Goal: Information Seeking & Learning: Learn about a topic

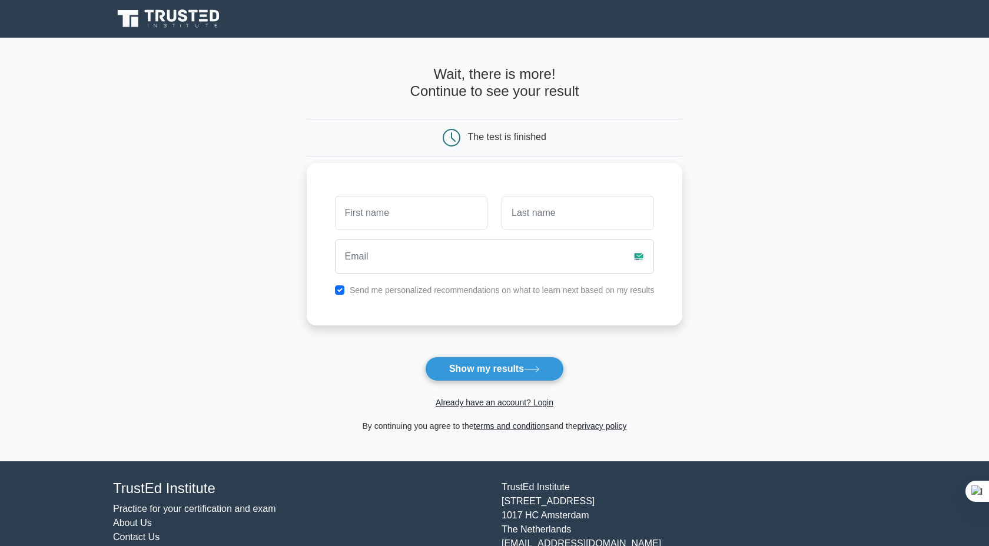
click at [366, 204] on input "text" at bounding box center [411, 213] width 153 height 34
type input "[PERSON_NAME]"
click at [515, 219] on input "text" at bounding box center [578, 213] width 153 height 34
type input "Kumar"
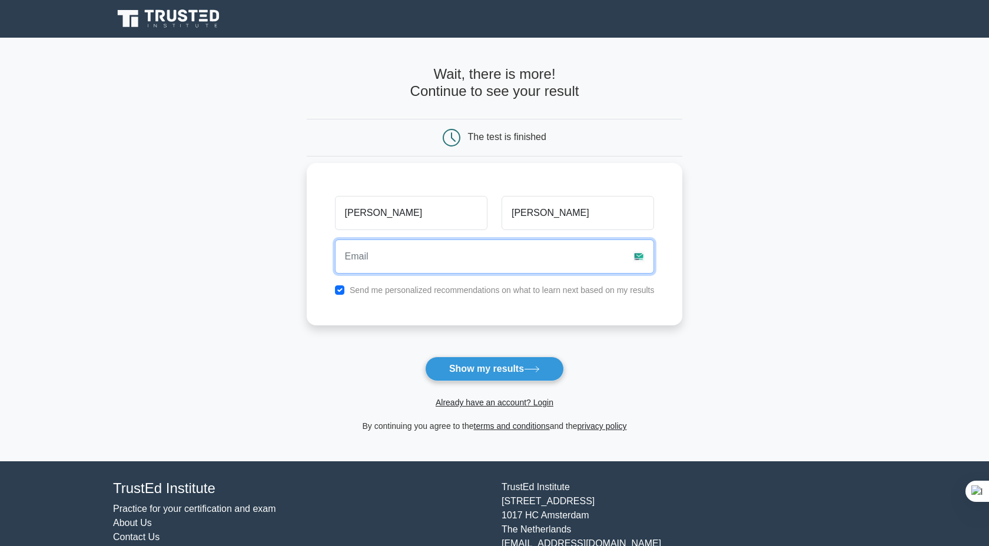
click at [506, 257] on input "email" at bounding box center [495, 257] width 320 height 34
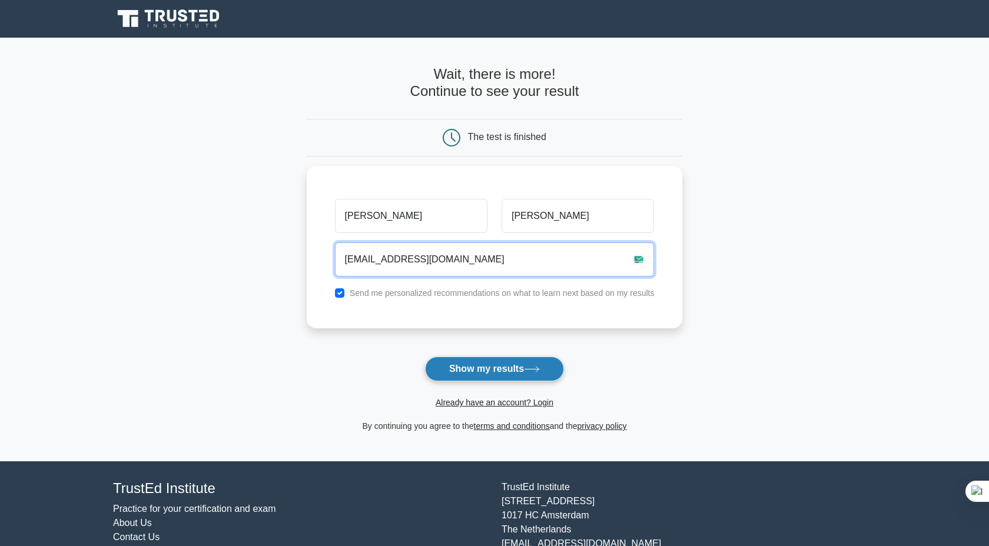
type input "yateeshk480@gmail.com"
click at [526, 370] on button "Show my results" at bounding box center [494, 369] width 139 height 25
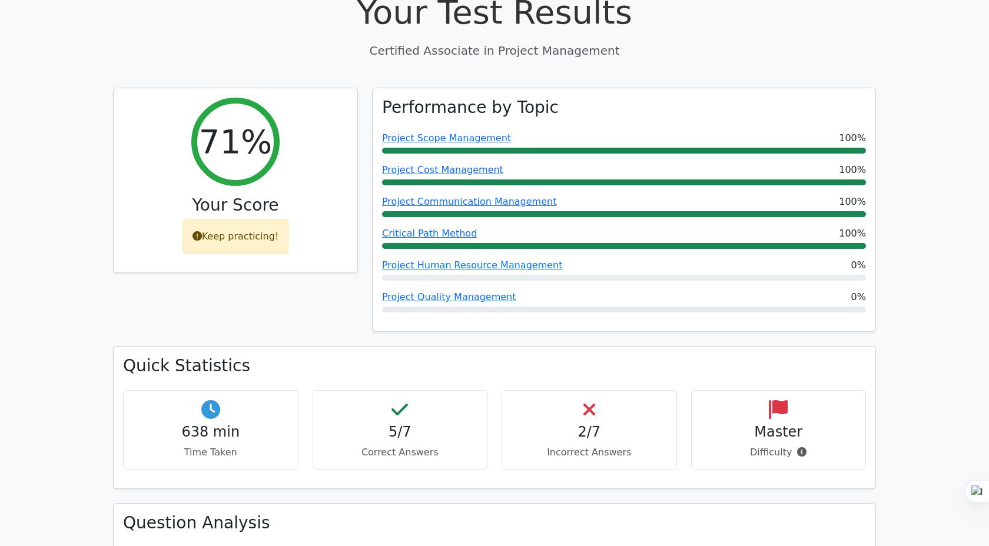
scroll to position [445, 0]
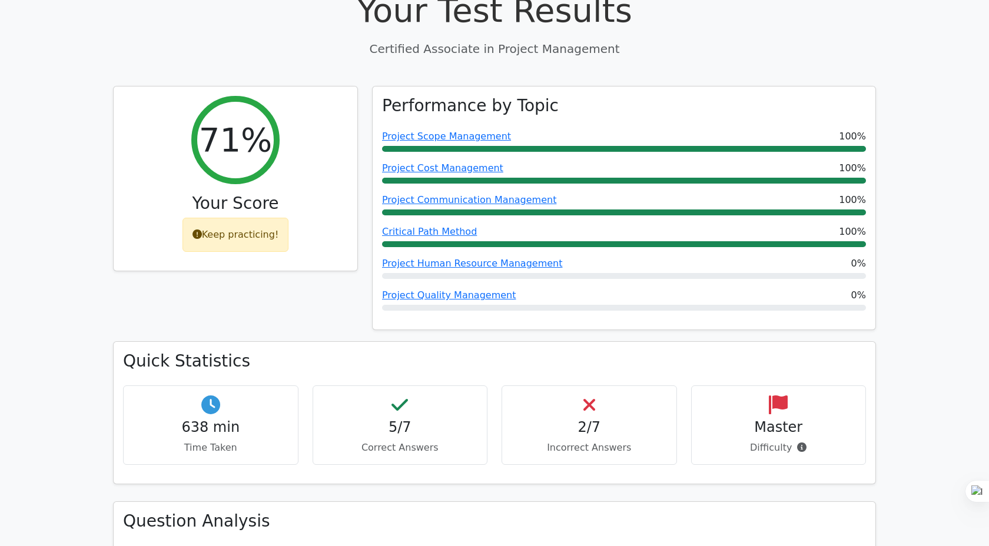
click at [566, 419] on h4 "2/7" at bounding box center [589, 427] width 155 height 17
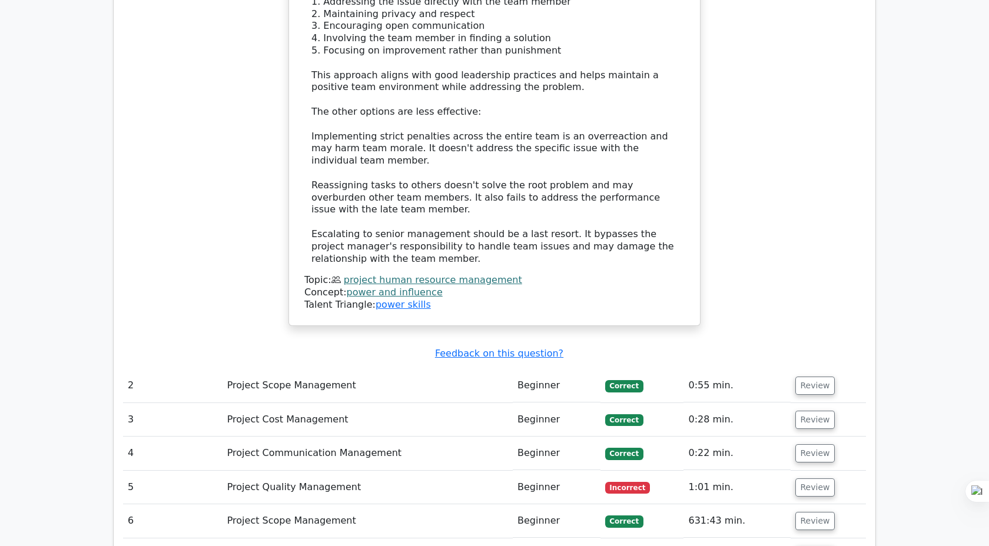
scroll to position [1498, 0]
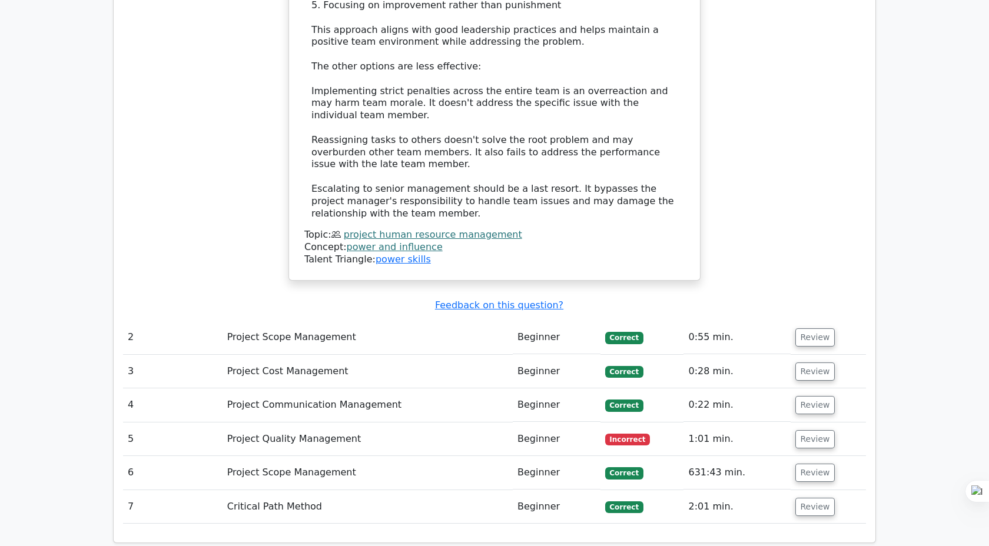
click at [488, 423] on td "Project Quality Management" at bounding box center [368, 440] width 290 height 34
click at [801, 430] on button "Review" at bounding box center [816, 439] width 40 height 18
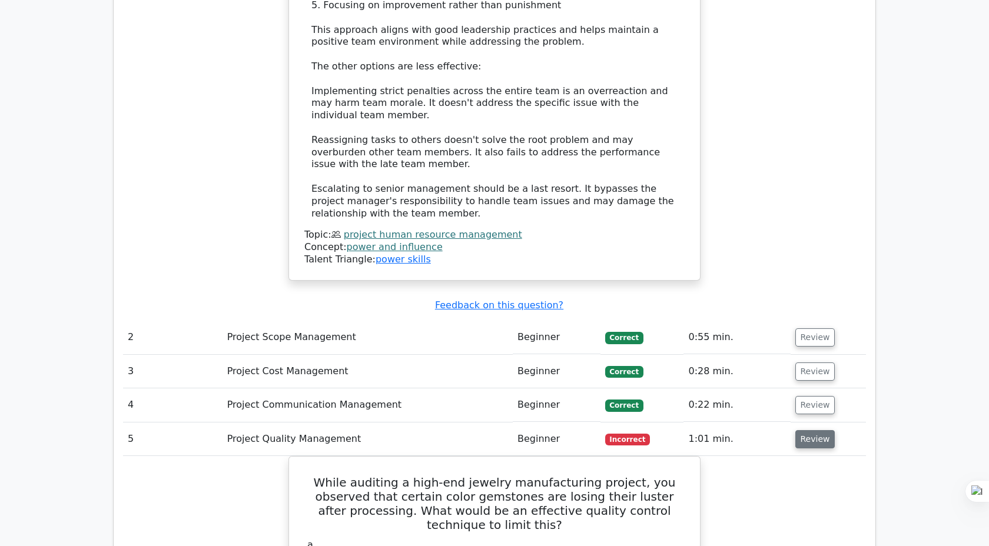
click at [802, 430] on button "Review" at bounding box center [816, 439] width 40 height 18
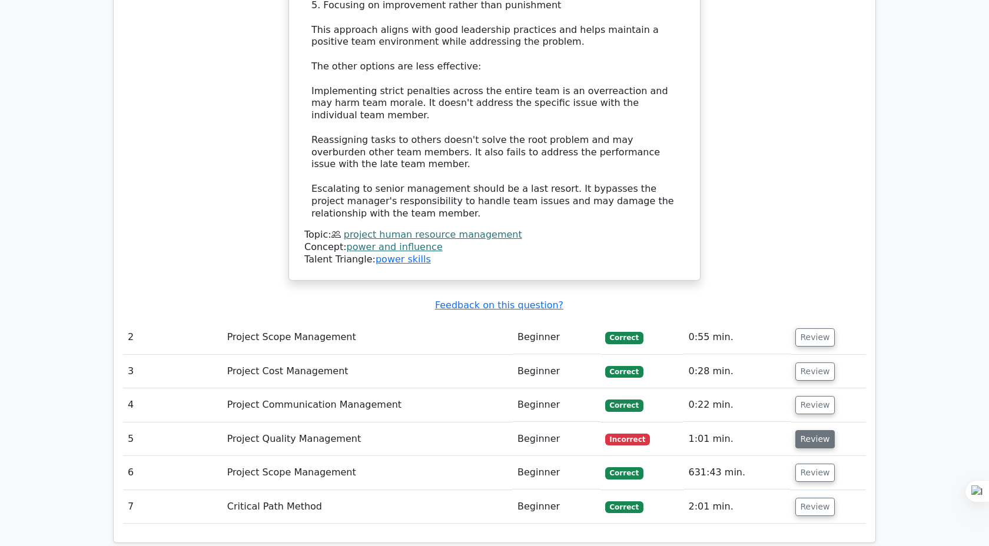
click at [802, 430] on button "Review" at bounding box center [816, 439] width 40 height 18
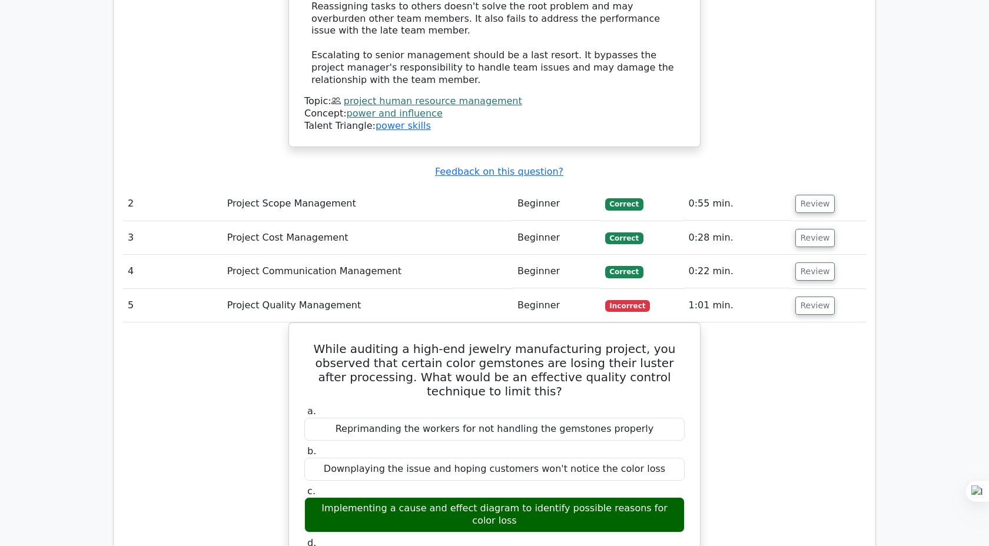
scroll to position [1628, 0]
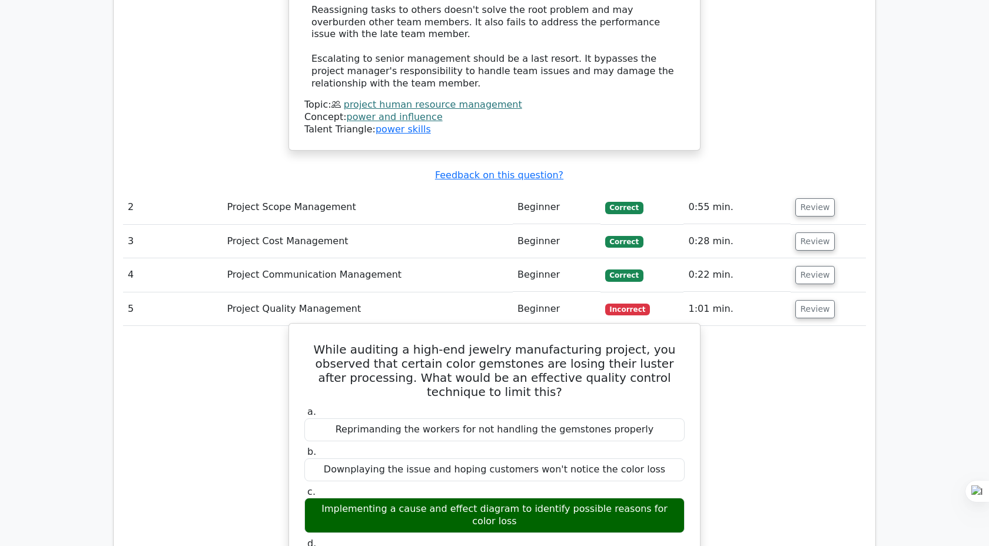
click at [649, 498] on div "Implementing a cause and effect diagram to identify possible reasons for color …" at bounding box center [494, 515] width 380 height 35
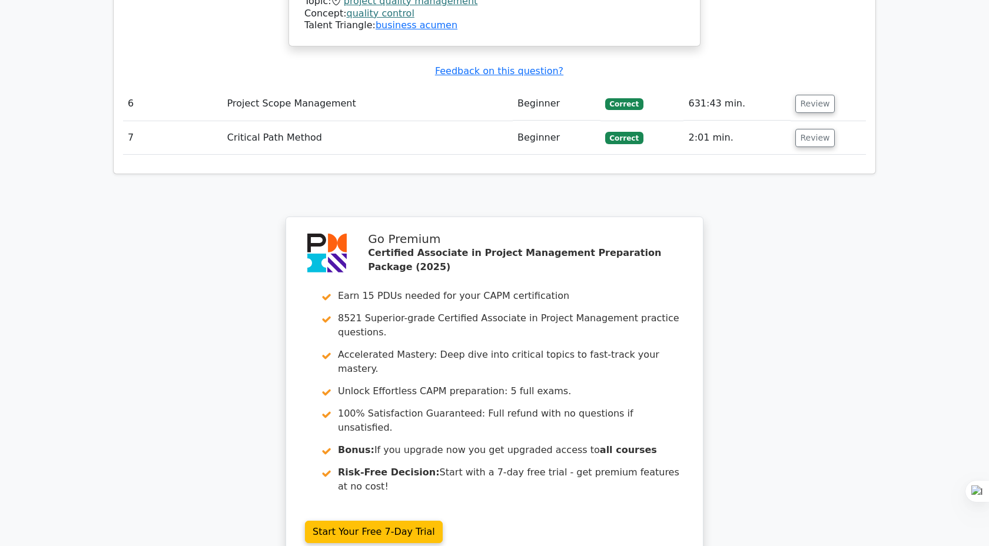
scroll to position [2379, 0]
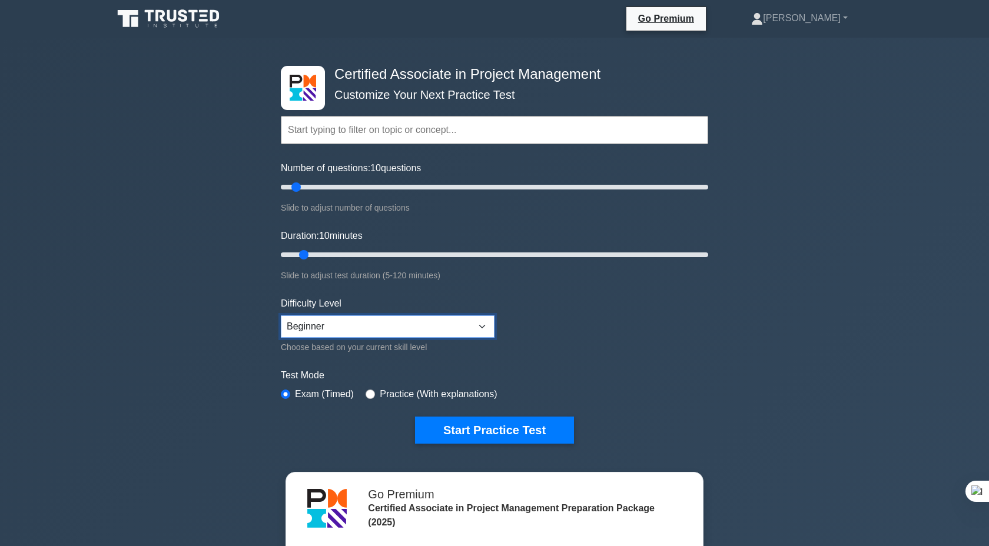
click at [313, 327] on select "Beginner Intermediate Expert" at bounding box center [388, 327] width 214 height 22
select select "intermediate"
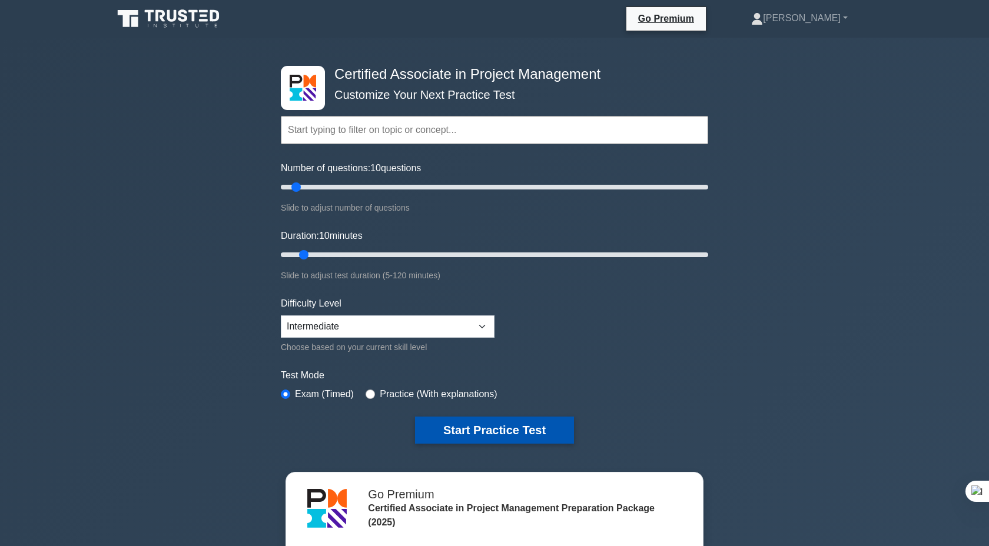
click at [493, 430] on button "Start Practice Test" at bounding box center [494, 430] width 159 height 27
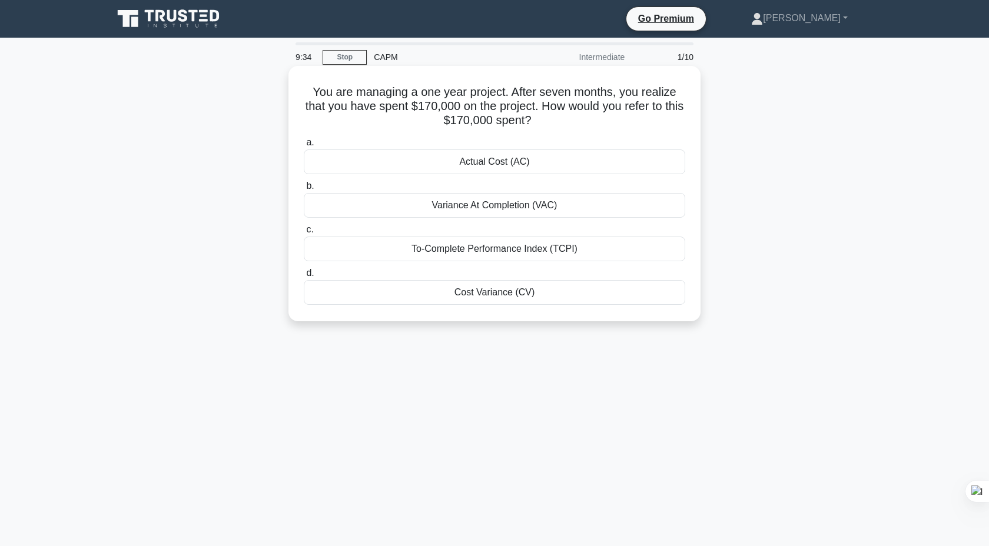
click at [537, 157] on div "Actual Cost (AC)" at bounding box center [495, 162] width 382 height 25
click at [304, 147] on input "a. Actual Cost (AC)" at bounding box center [304, 143] width 0 height 8
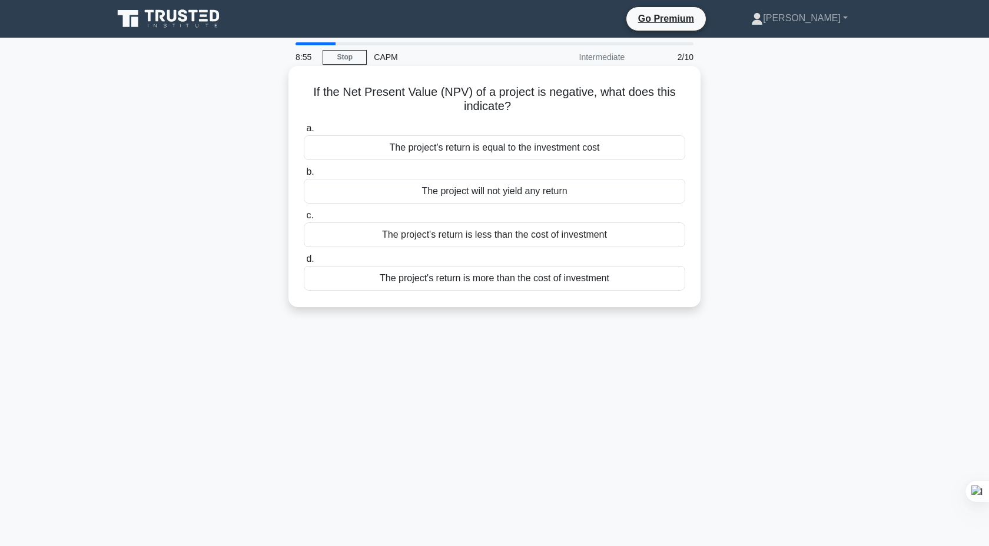
click at [541, 239] on div "The project's return is less than the cost of investment" at bounding box center [495, 235] width 382 height 25
click at [304, 220] on input "c. The project's return is less than the cost of investment" at bounding box center [304, 216] width 0 height 8
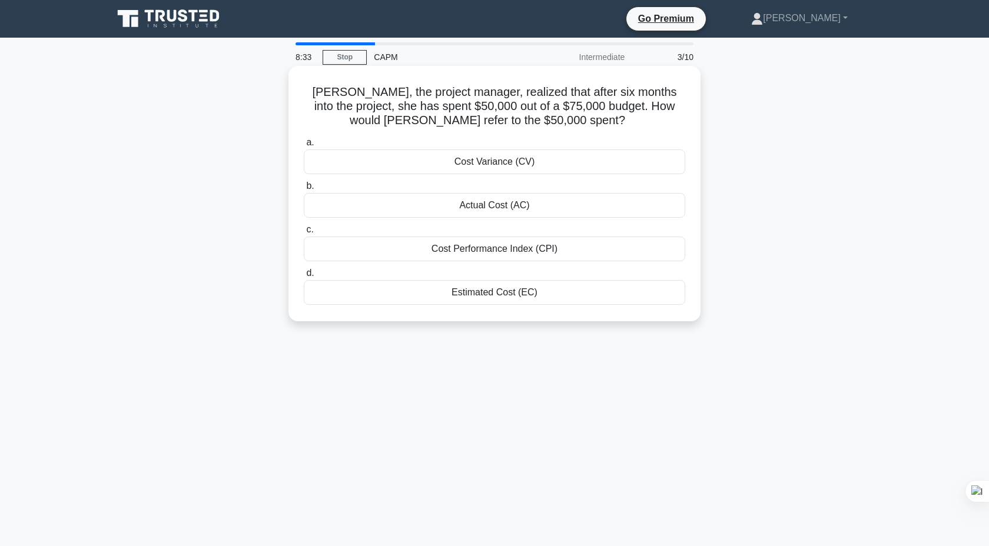
click at [518, 164] on div "Cost Variance (CV)" at bounding box center [495, 162] width 382 height 25
click at [304, 147] on input "a. Cost Variance (CV)" at bounding box center [304, 143] width 0 height 8
click at [571, 298] on div "The new total float is 2 days" at bounding box center [495, 292] width 382 height 25
click at [304, 277] on input "d. The new total float is 2 days" at bounding box center [304, 274] width 0 height 8
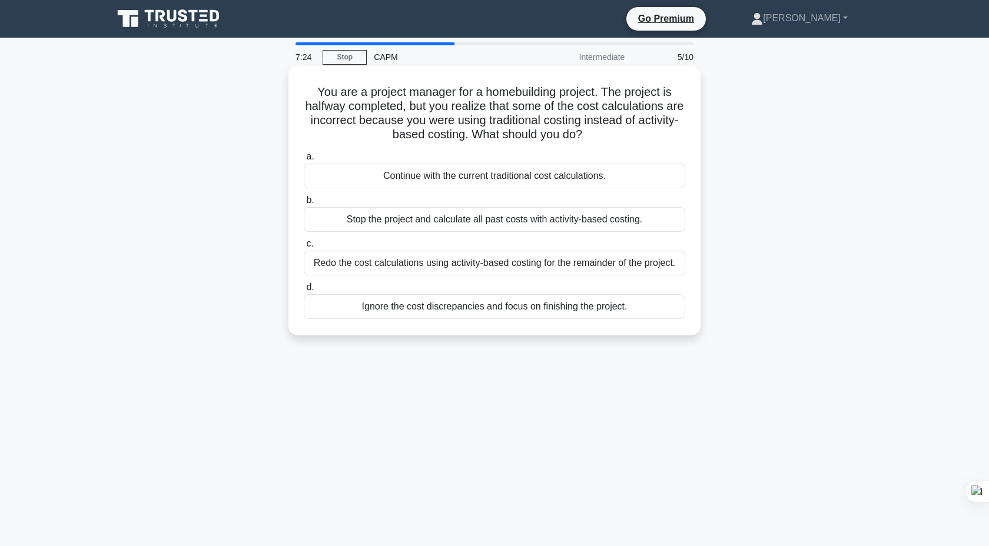
click at [501, 223] on div "Stop the project and calculate all past costs with activity-based costing." at bounding box center [495, 219] width 382 height 25
click at [304, 204] on input "b. Stop the project and calculate all past costs with activity-based costing." at bounding box center [304, 201] width 0 height 8
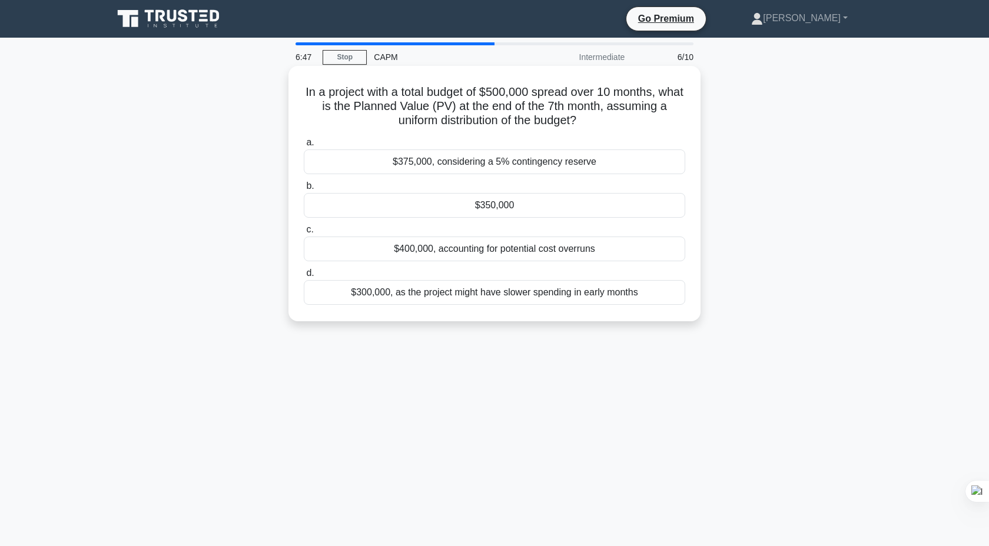
click at [503, 295] on div "$300,000, as the project might have slower spending in early months" at bounding box center [495, 292] width 382 height 25
click at [304, 277] on input "d. $300,000, as the project might have slower spending in early months" at bounding box center [304, 274] width 0 height 8
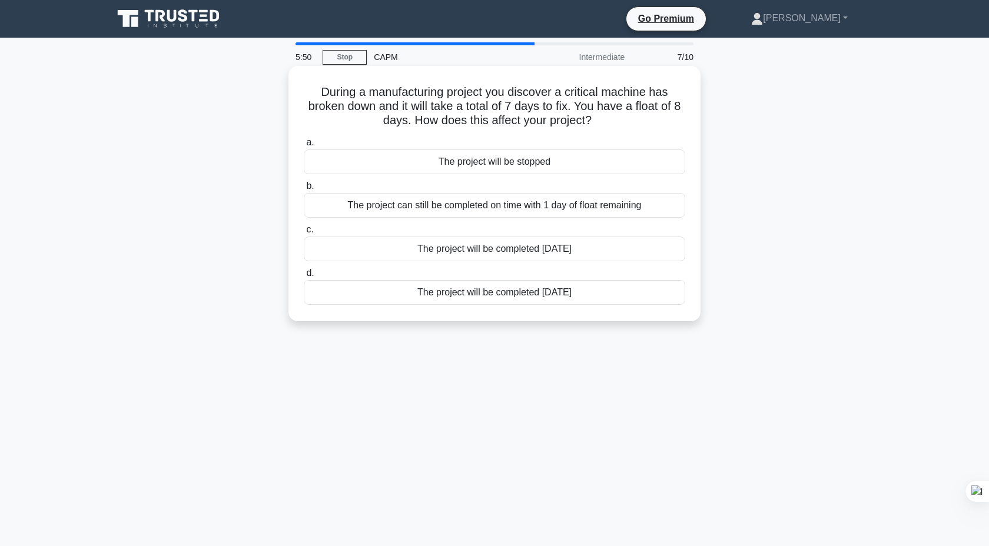
click at [596, 205] on div "The project can still be completed on time with 1 day of float remaining" at bounding box center [495, 205] width 382 height 25
click at [304, 190] on input "b. The project can still be completed on time with 1 day of float remaining" at bounding box center [304, 187] width 0 height 8
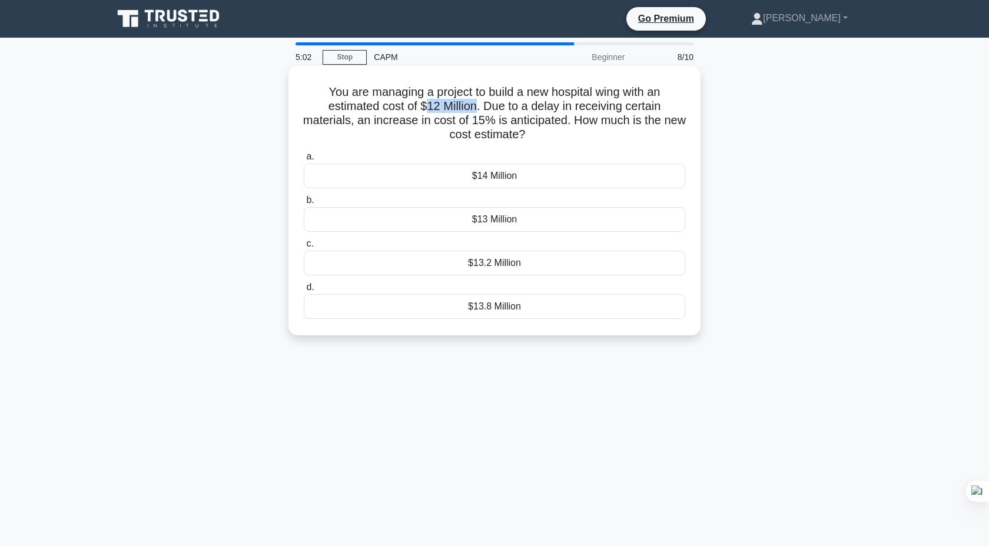
drag, startPoint x: 429, startPoint y: 109, endPoint x: 478, endPoint y: 102, distance: 48.8
click at [478, 102] on h5 "You are managing a project to build a new hospital wing with an estimated cost …" at bounding box center [495, 114] width 384 height 58
copy h5 "12 Million"
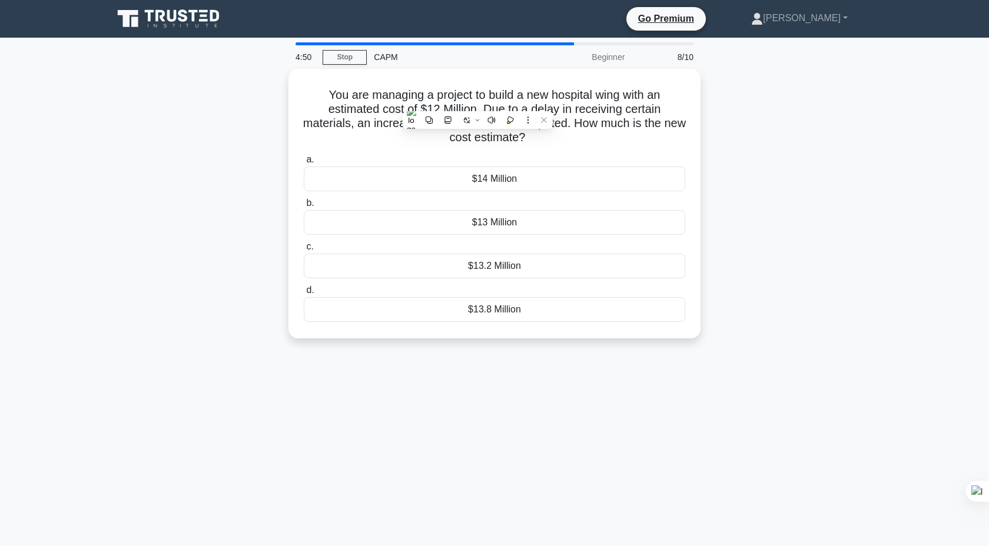
click at [750, 139] on div "You are managing a project to build a new hospital wing with an estimated cost …" at bounding box center [494, 211] width 777 height 284
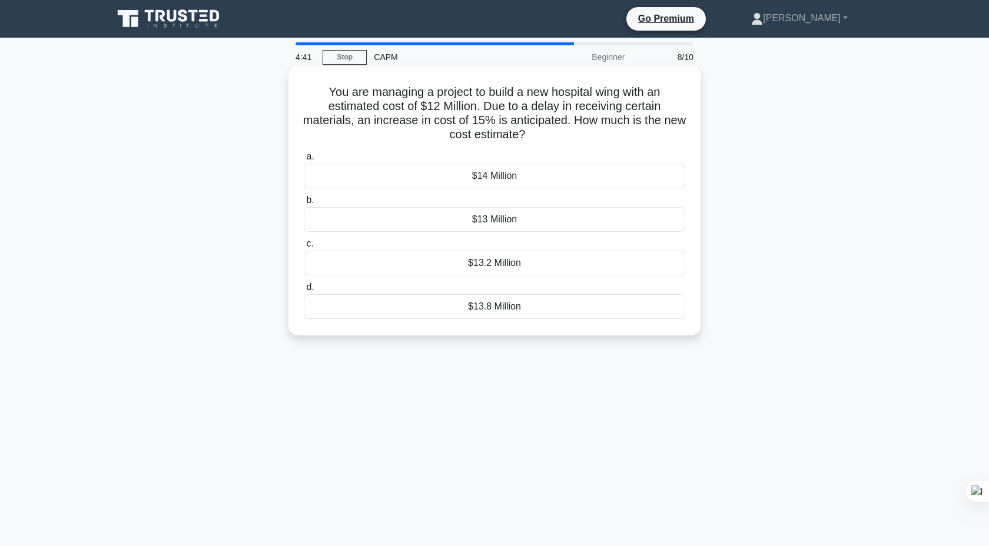
click at [518, 304] on div "$13.8 Million" at bounding box center [495, 306] width 382 height 25
click at [304, 291] on input "d. $13.8 Million" at bounding box center [304, 288] width 0 height 8
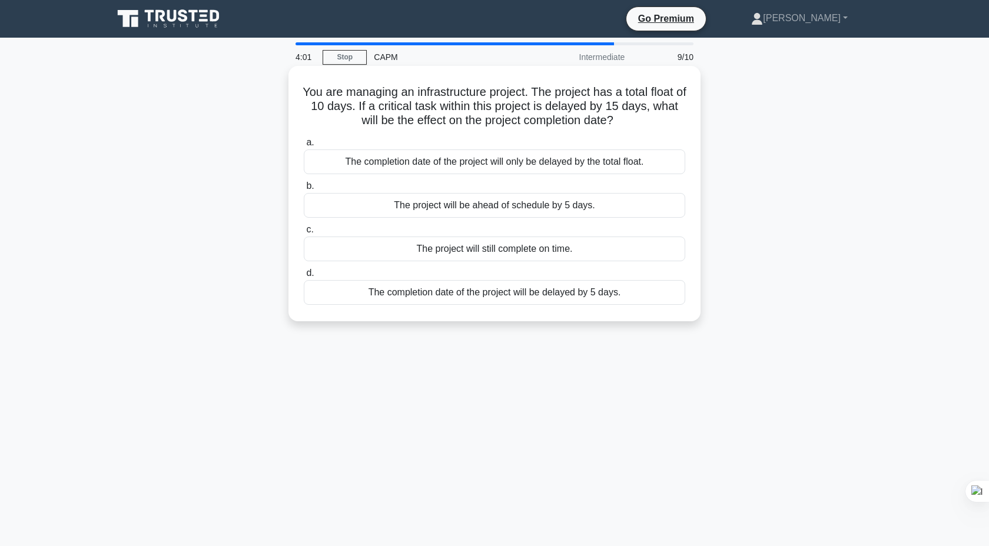
click at [579, 210] on div "The project will be ahead of schedule by 5 days." at bounding box center [495, 205] width 382 height 25
click at [304, 190] on input "b. The project will be ahead of schedule by 5 days." at bounding box center [304, 187] width 0 height 8
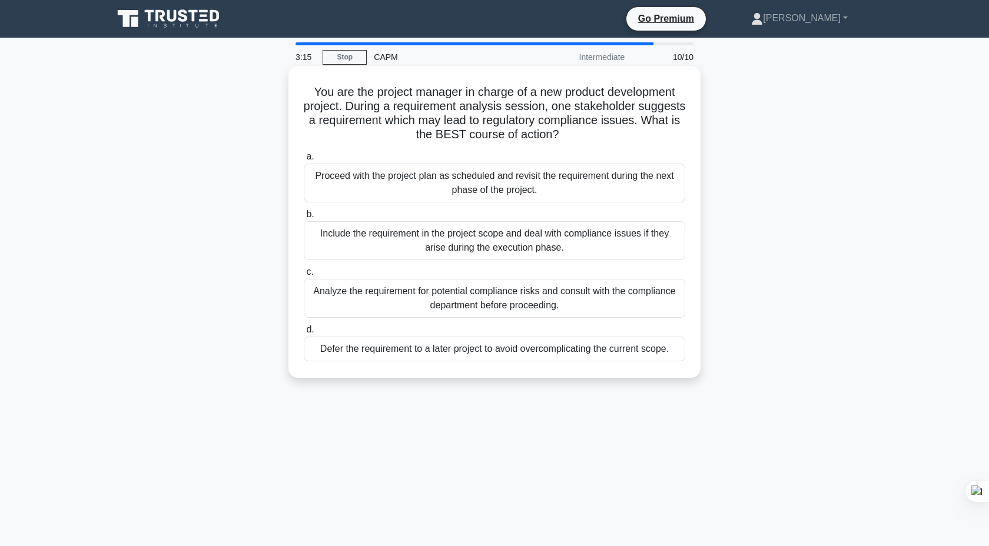
click at [482, 293] on div "Analyze the requirement for potential compliance risks and consult with the com…" at bounding box center [495, 298] width 382 height 39
click at [304, 276] on input "c. Analyze the requirement for potential compliance risks and consult with the …" at bounding box center [304, 273] width 0 height 8
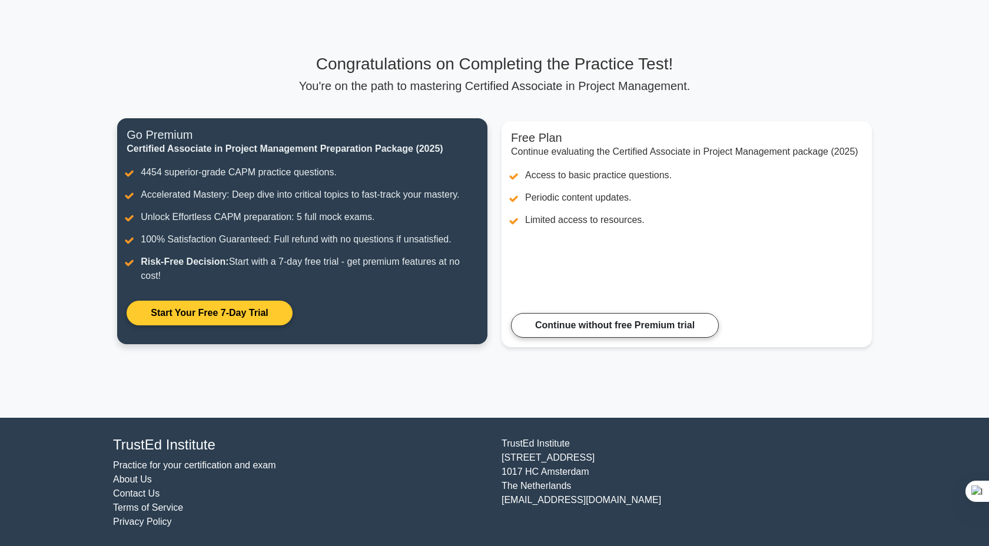
scroll to position [42, 0]
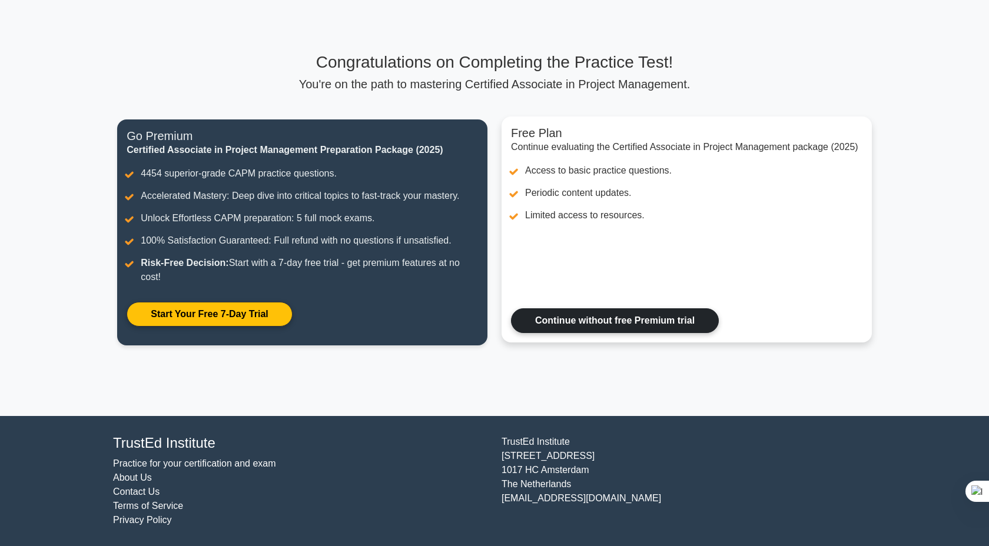
click at [601, 325] on link "Continue without free Premium trial" at bounding box center [615, 321] width 208 height 25
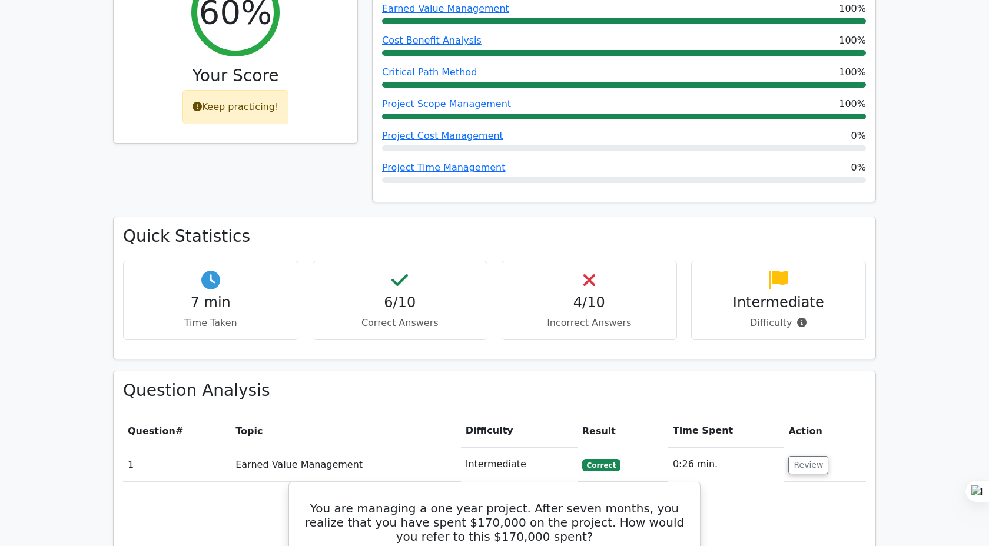
scroll to position [571, 0]
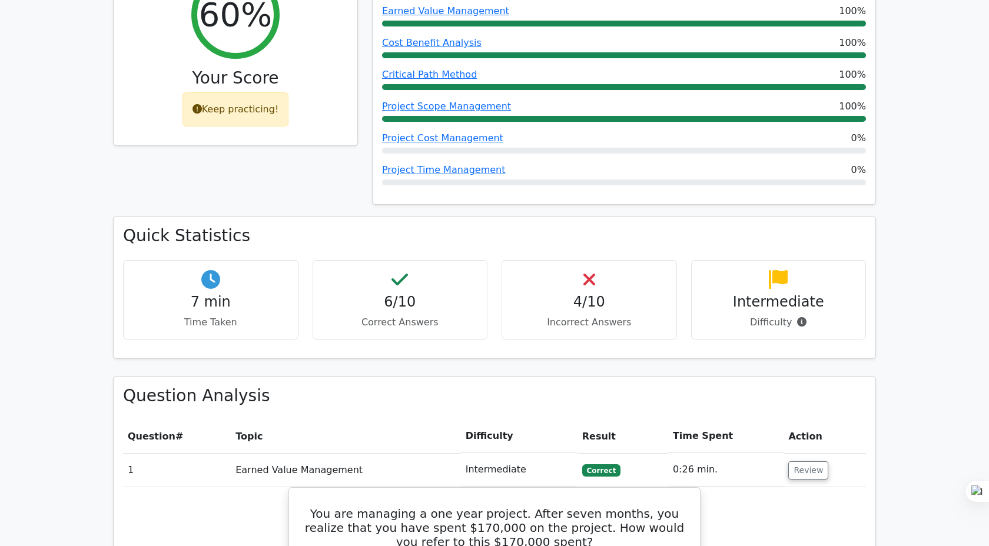
click at [594, 294] on h4 "4/10" at bounding box center [589, 302] width 155 height 17
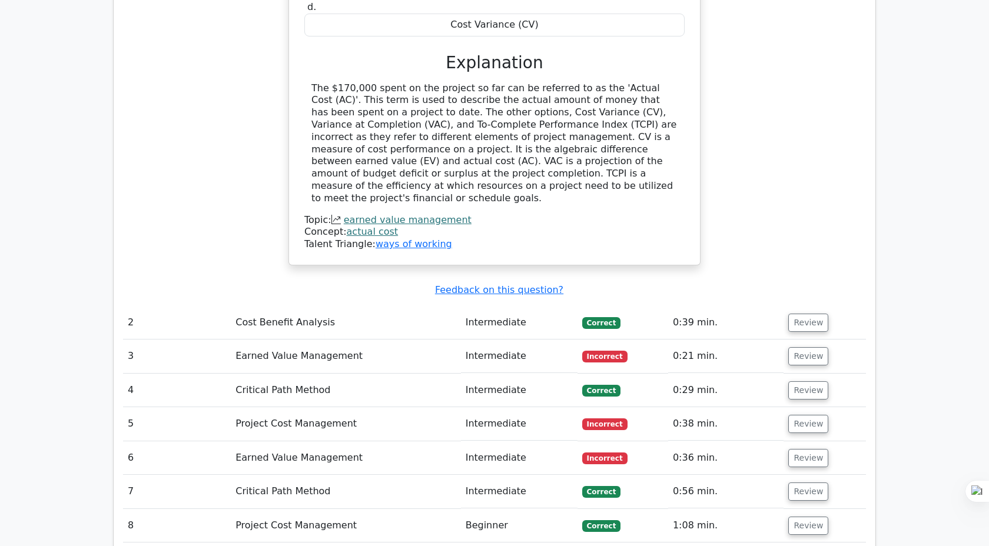
scroll to position [1247, 0]
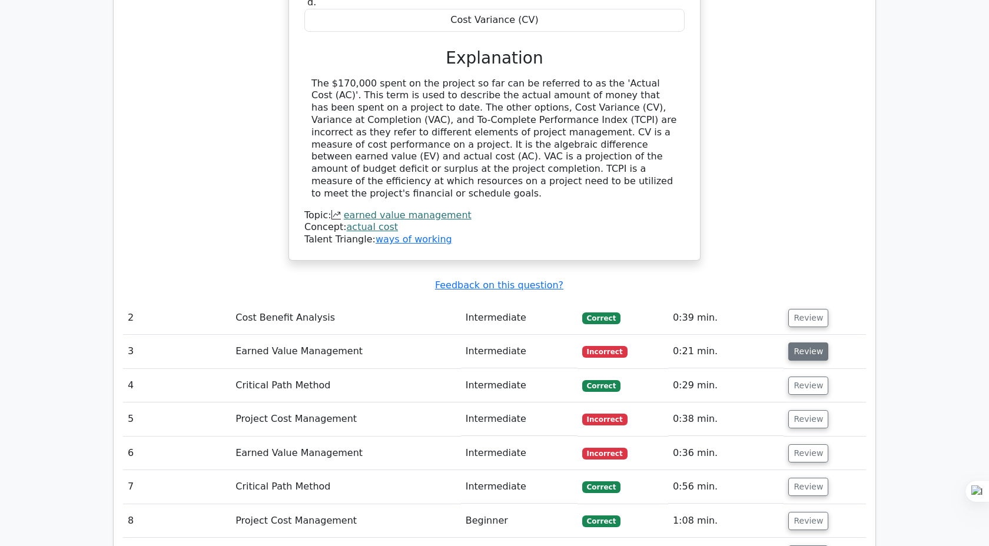
click at [804, 343] on button "Review" at bounding box center [808, 352] width 40 height 18
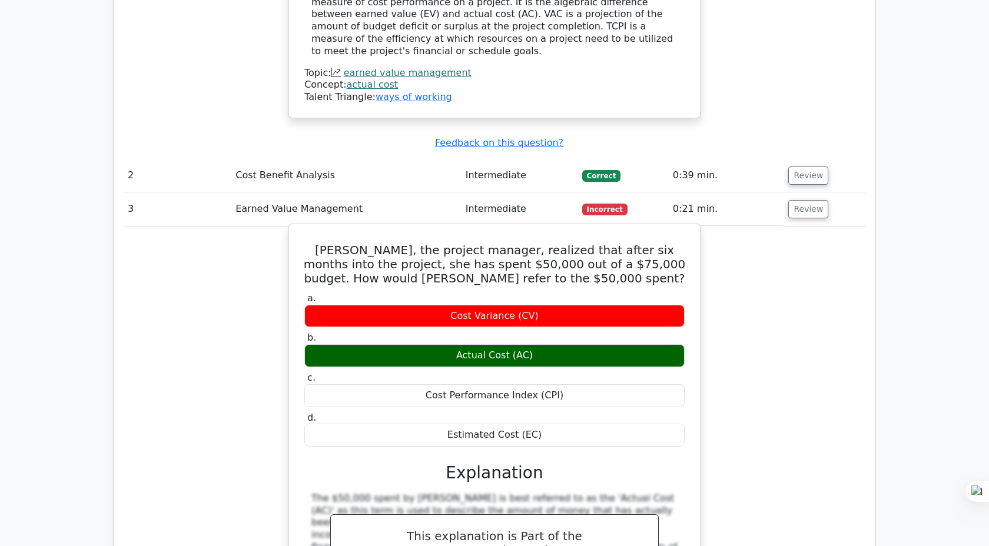
scroll to position [1368, 0]
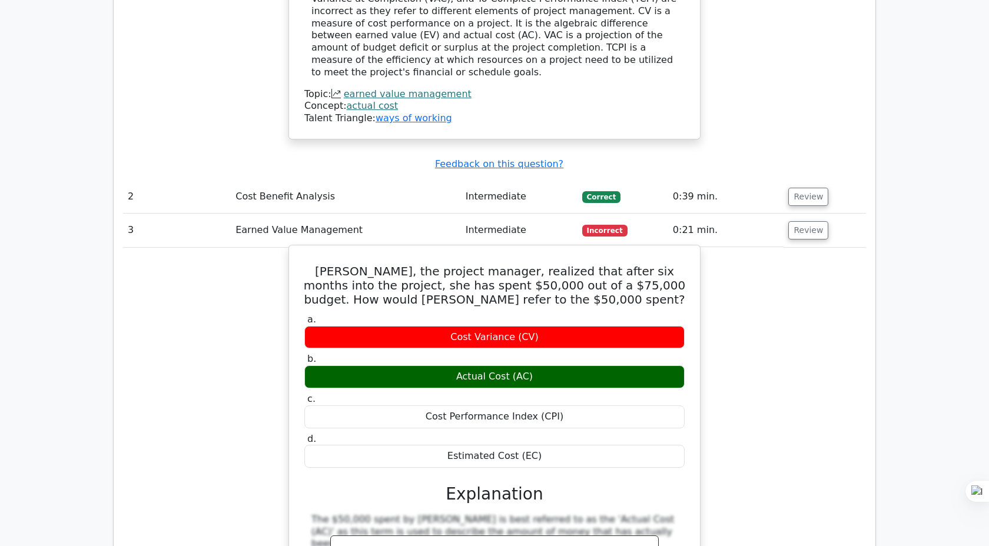
click at [444, 366] on div "Actual Cost (AC)" at bounding box center [494, 377] width 380 height 23
drag, startPoint x: 503, startPoint y: 260, endPoint x: 554, endPoint y: 269, distance: 51.4
click at [554, 269] on div "[PERSON_NAME], the project manager, realized that after six months into the pro…" at bounding box center [495, 477] width 402 height 454
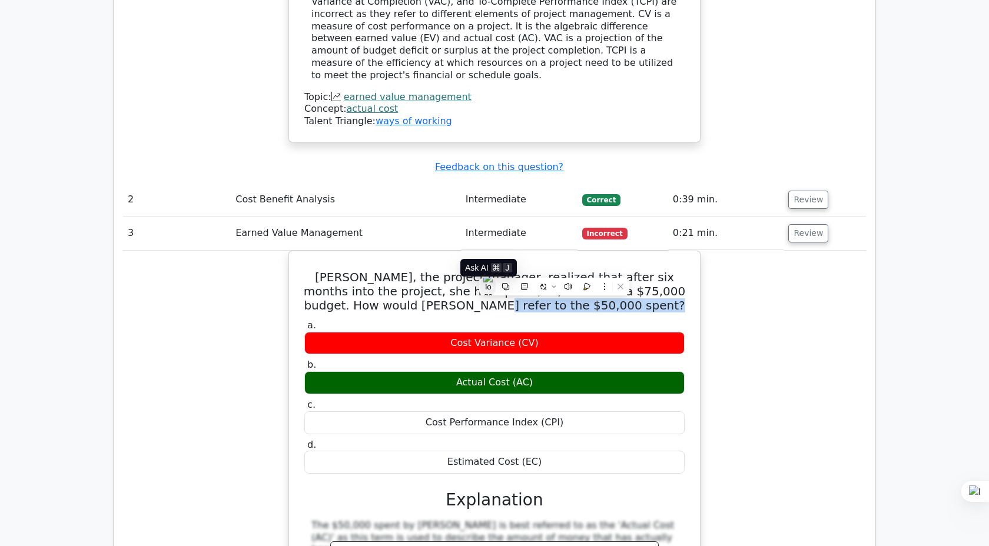
click at [490, 281] on button at bounding box center [487, 286] width 15 height 15
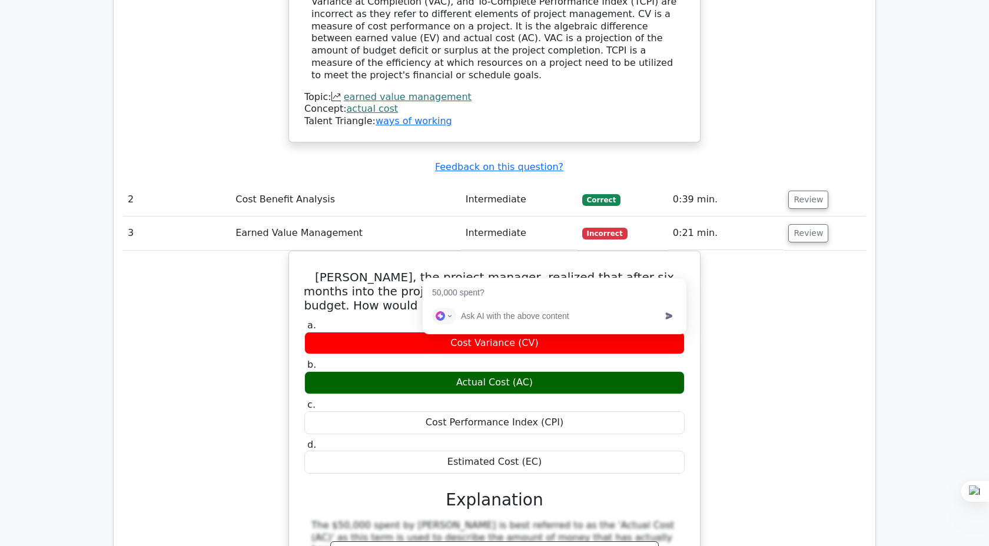
click at [442, 280] on div "50,000 spent?" at bounding box center [555, 289] width 264 height 20
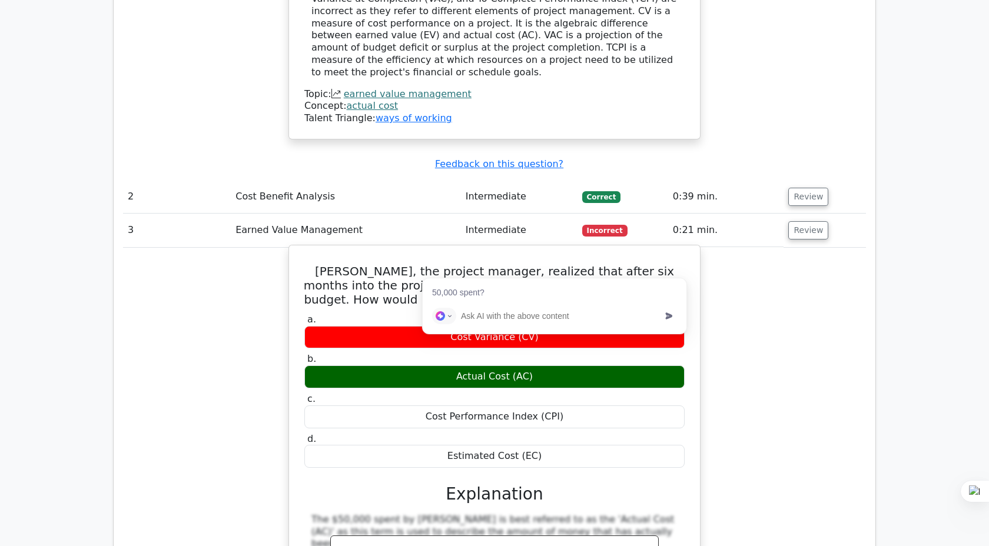
click at [433, 268] on div "[PERSON_NAME], the project manager, realized that after six months into the pro…" at bounding box center [495, 477] width 402 height 454
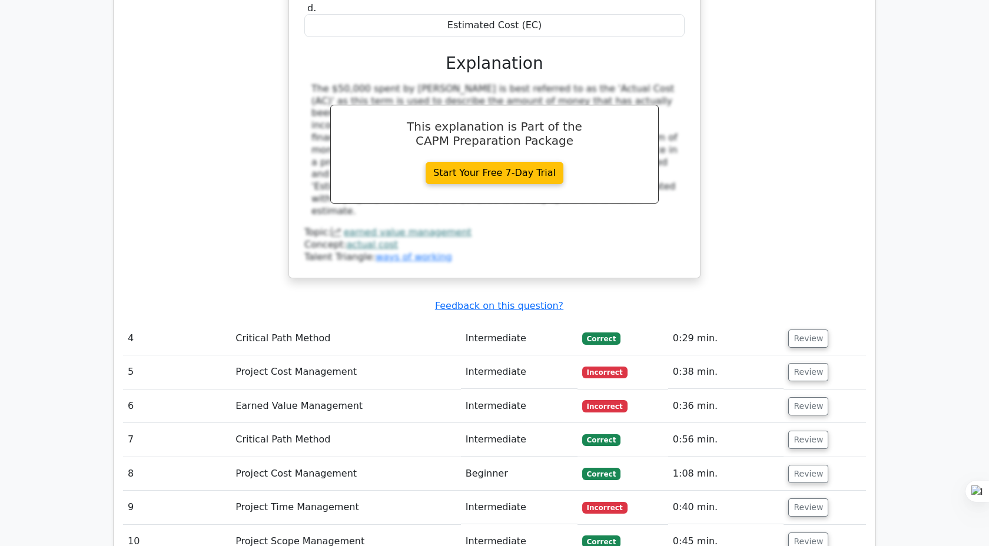
scroll to position [1810, 0]
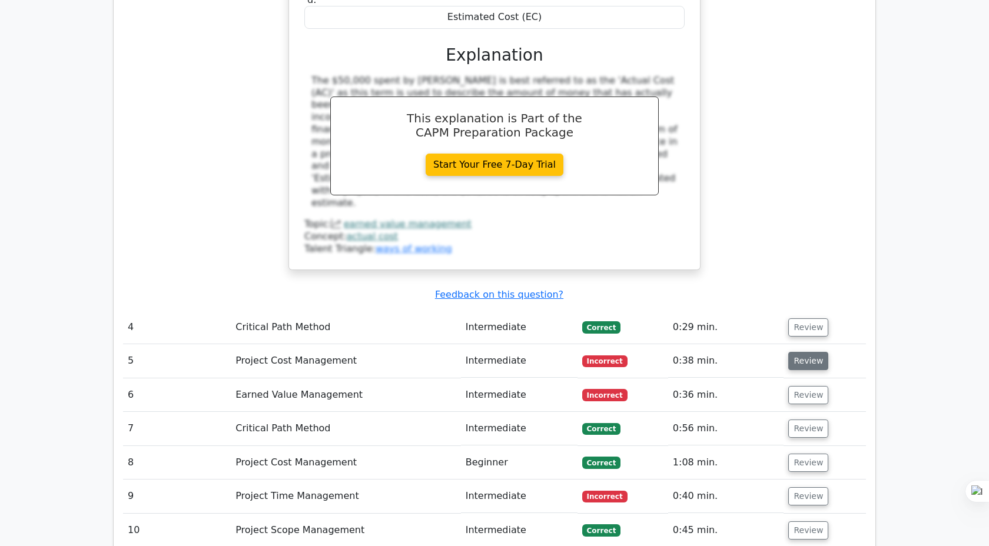
click at [810, 352] on button "Review" at bounding box center [808, 361] width 40 height 18
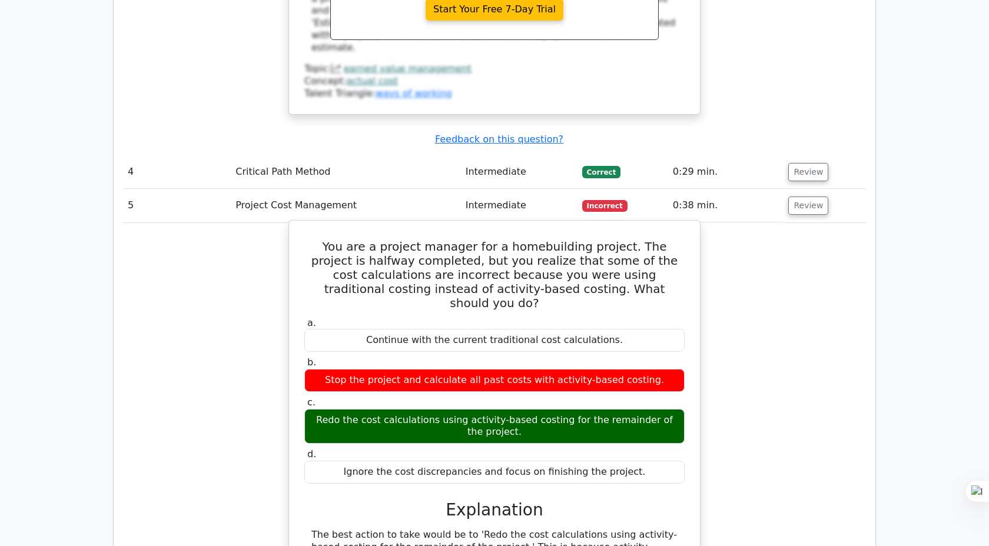
scroll to position [1962, 0]
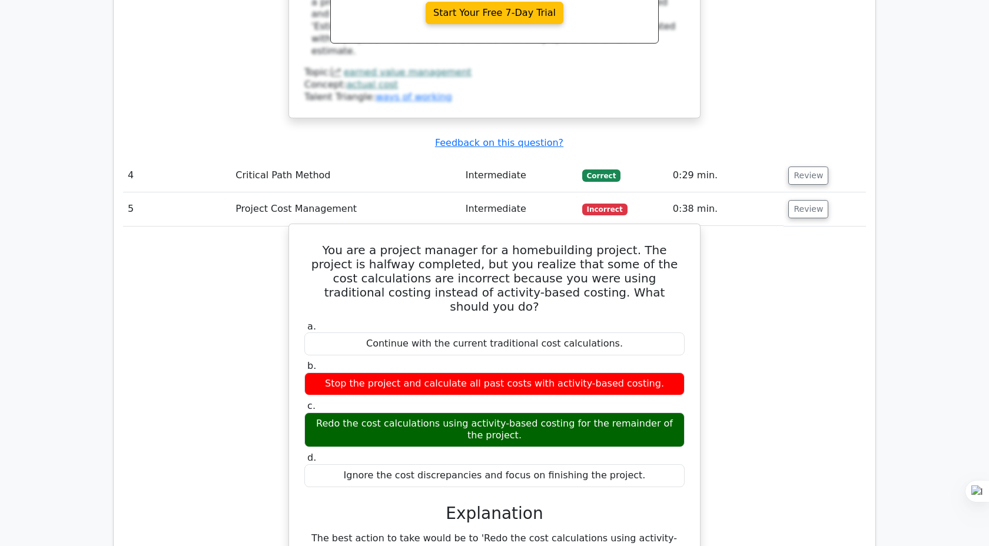
click at [480, 413] on div "Redo the cost calculations using activity-based costing for the remainder of th…" at bounding box center [494, 430] width 380 height 35
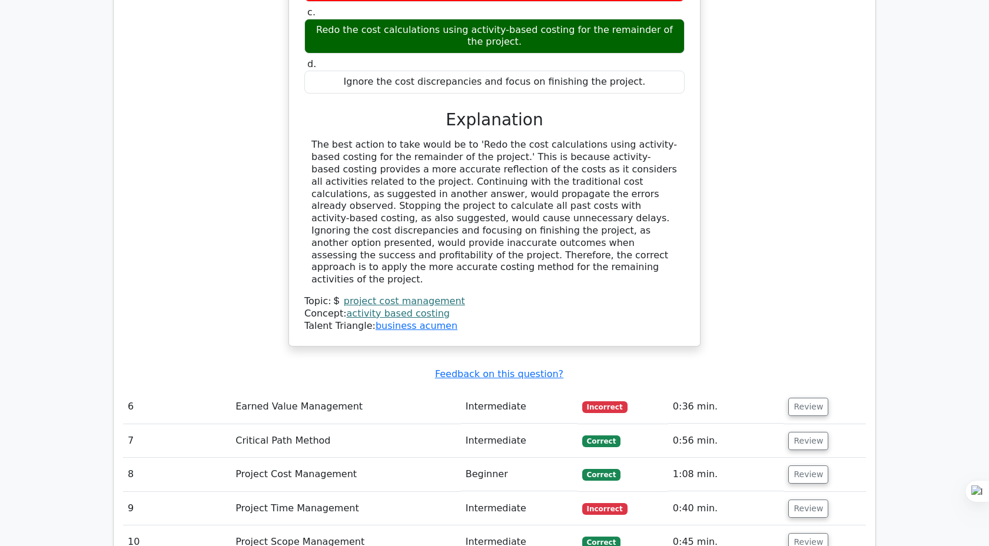
scroll to position [2378, 0]
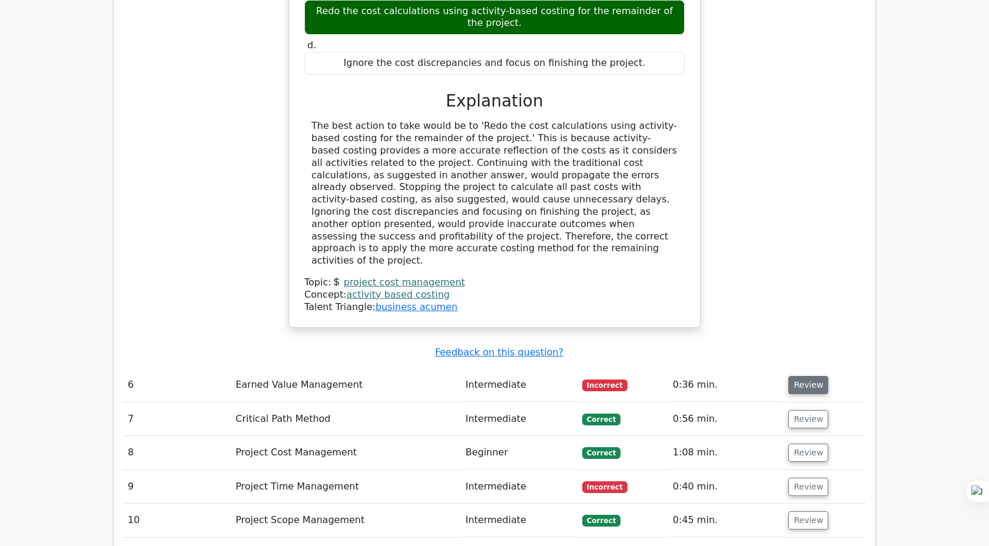
click at [811, 376] on button "Review" at bounding box center [808, 385] width 40 height 18
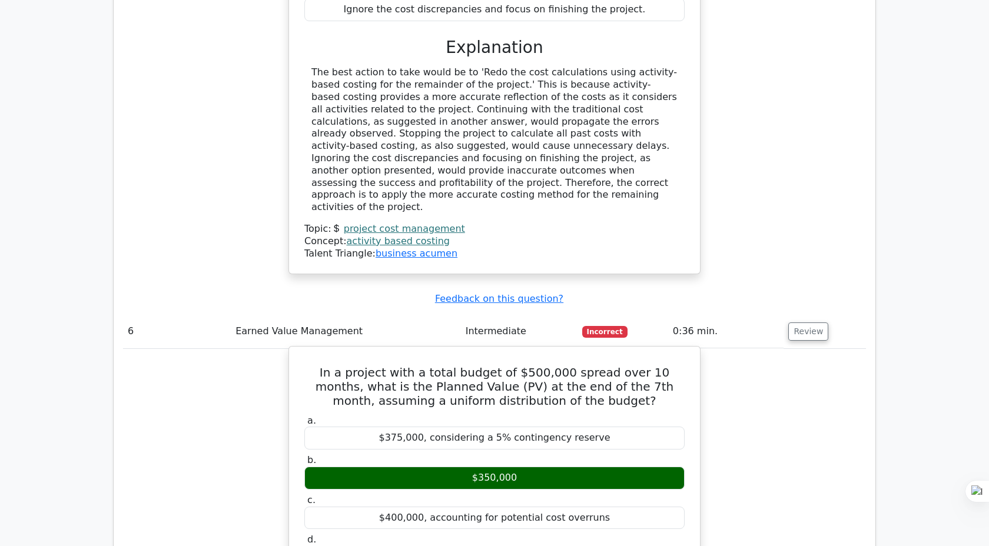
scroll to position [2434, 0]
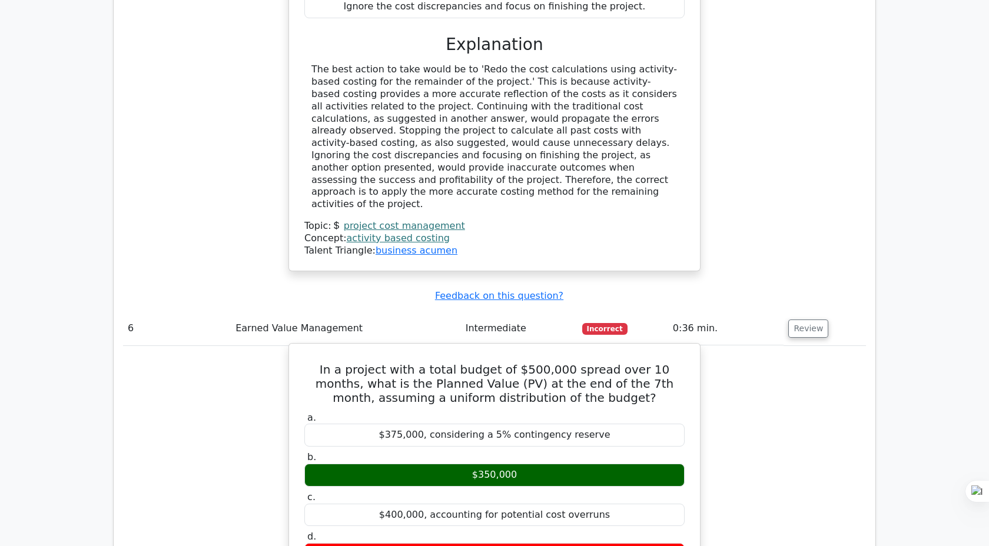
click at [625, 544] on div "$300,000, as the project might have slower spending in early months" at bounding box center [494, 555] width 380 height 23
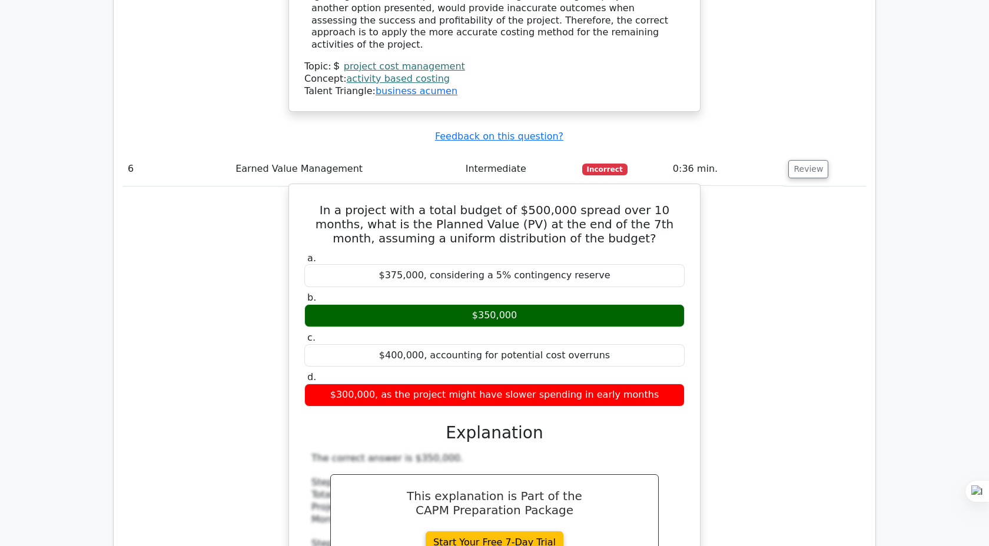
scroll to position [2590, 0]
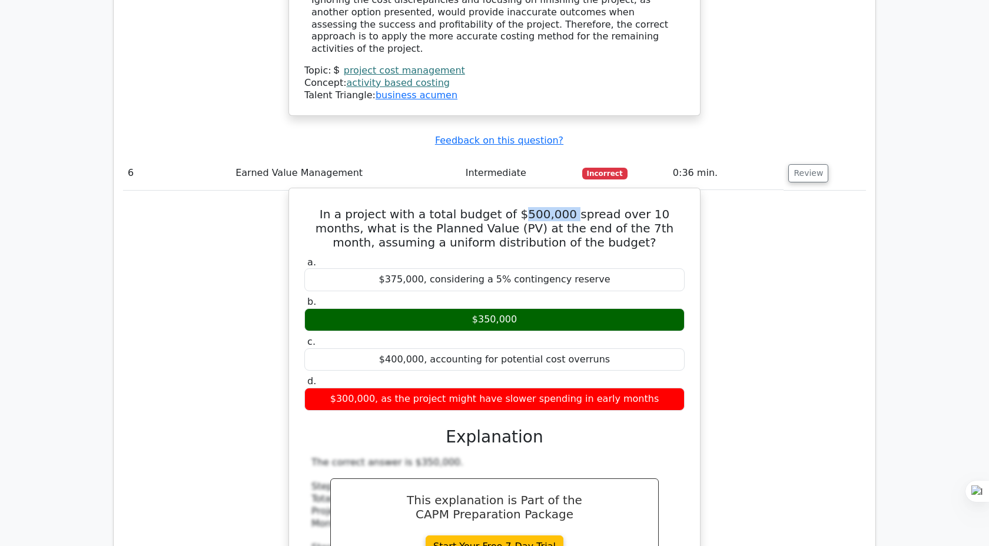
drag, startPoint x: 501, startPoint y: 133, endPoint x: 549, endPoint y: 130, distance: 48.4
click at [549, 207] on h5 "In a project with a total budget of $500,000 spread over 10 months, what is the…" at bounding box center [494, 228] width 383 height 42
click at [547, 257] on label "a. $375,000, considering a 5% contingency reserve" at bounding box center [494, 274] width 380 height 35
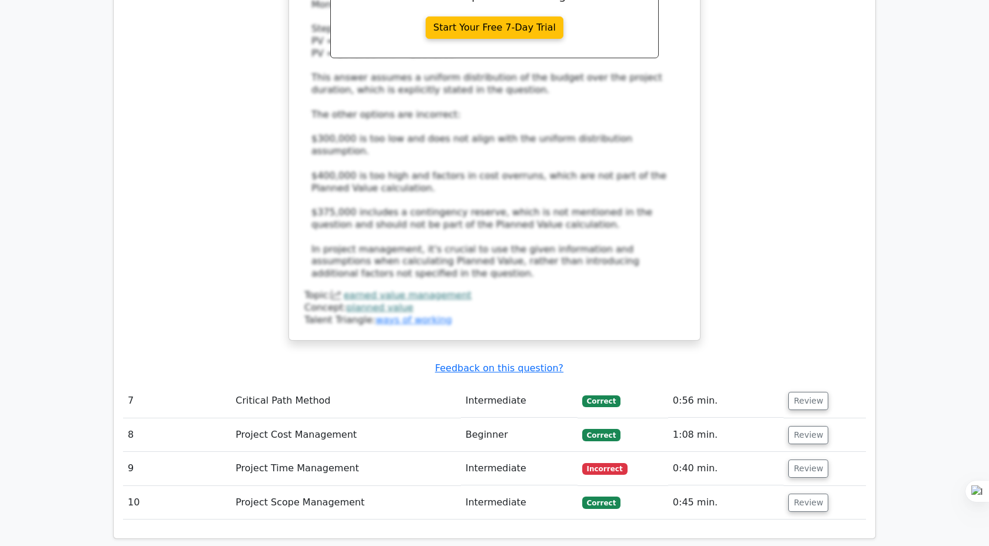
scroll to position [3113, 0]
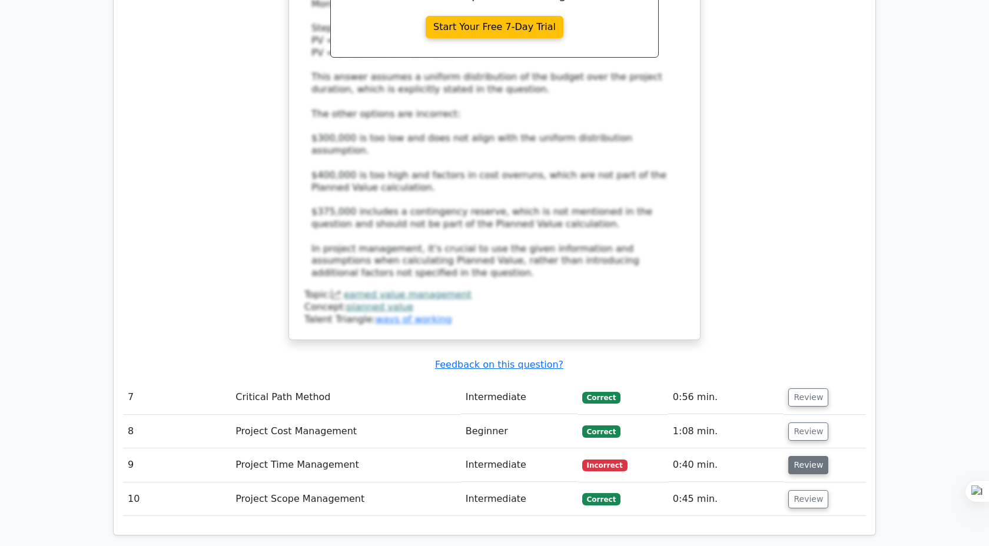
click at [810, 456] on button "Review" at bounding box center [808, 465] width 40 height 18
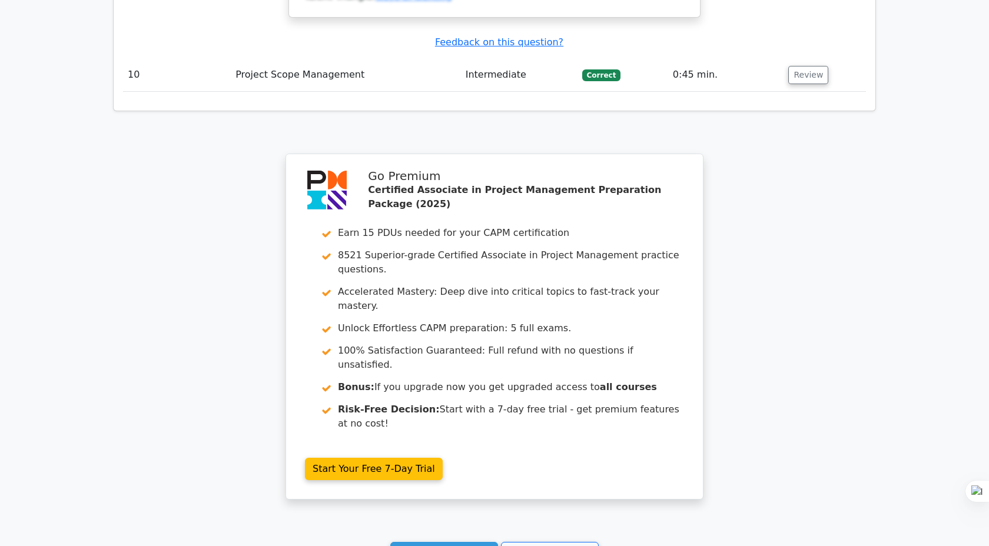
scroll to position [4133, 0]
